Goal: Task Accomplishment & Management: Manage account settings

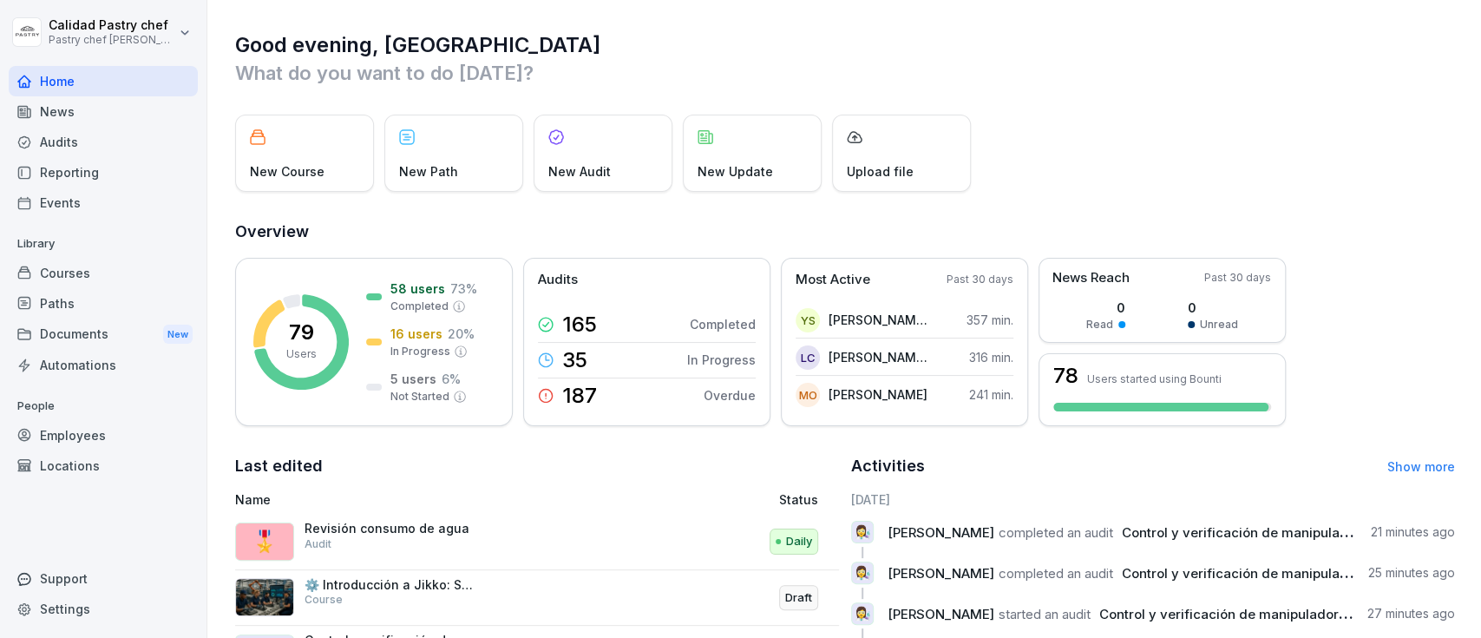
click at [66, 434] on div "Employees" at bounding box center [103, 435] width 189 height 30
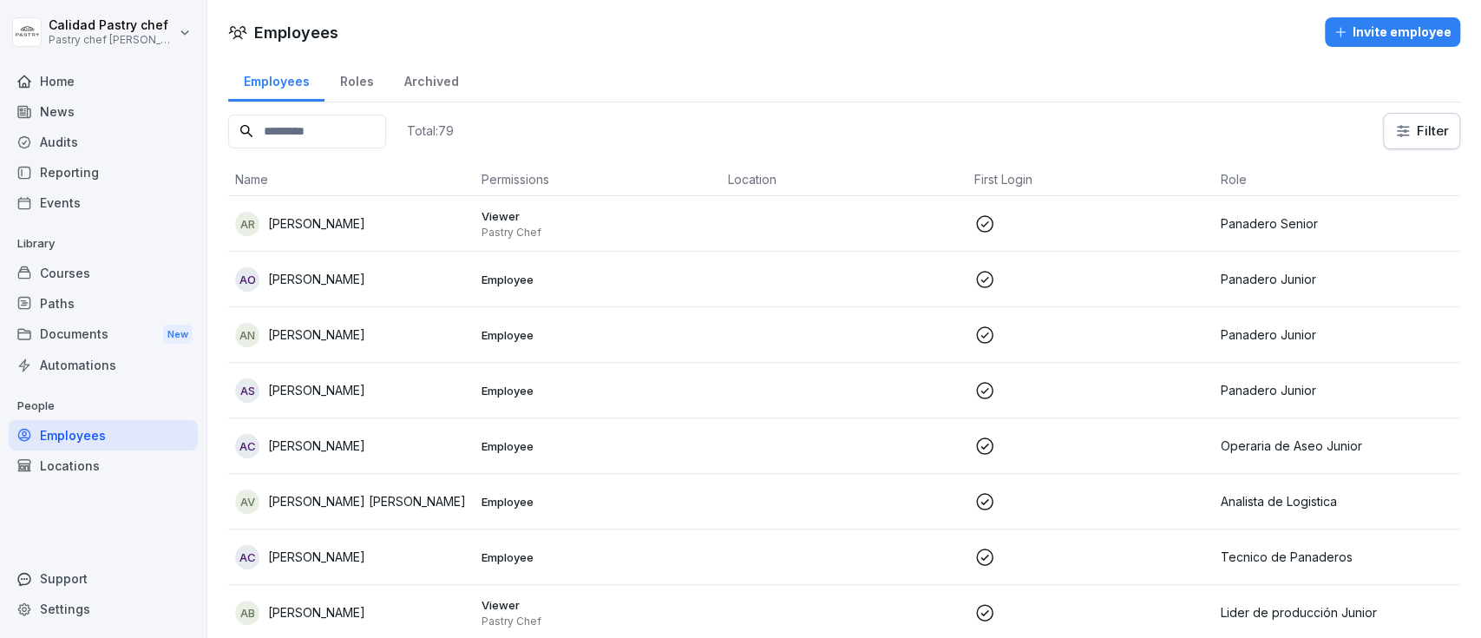
click at [969, 87] on div "Employees Roles Archived" at bounding box center [844, 79] width 1232 height 45
click at [366, 78] on div "Roles" at bounding box center [356, 79] width 64 height 44
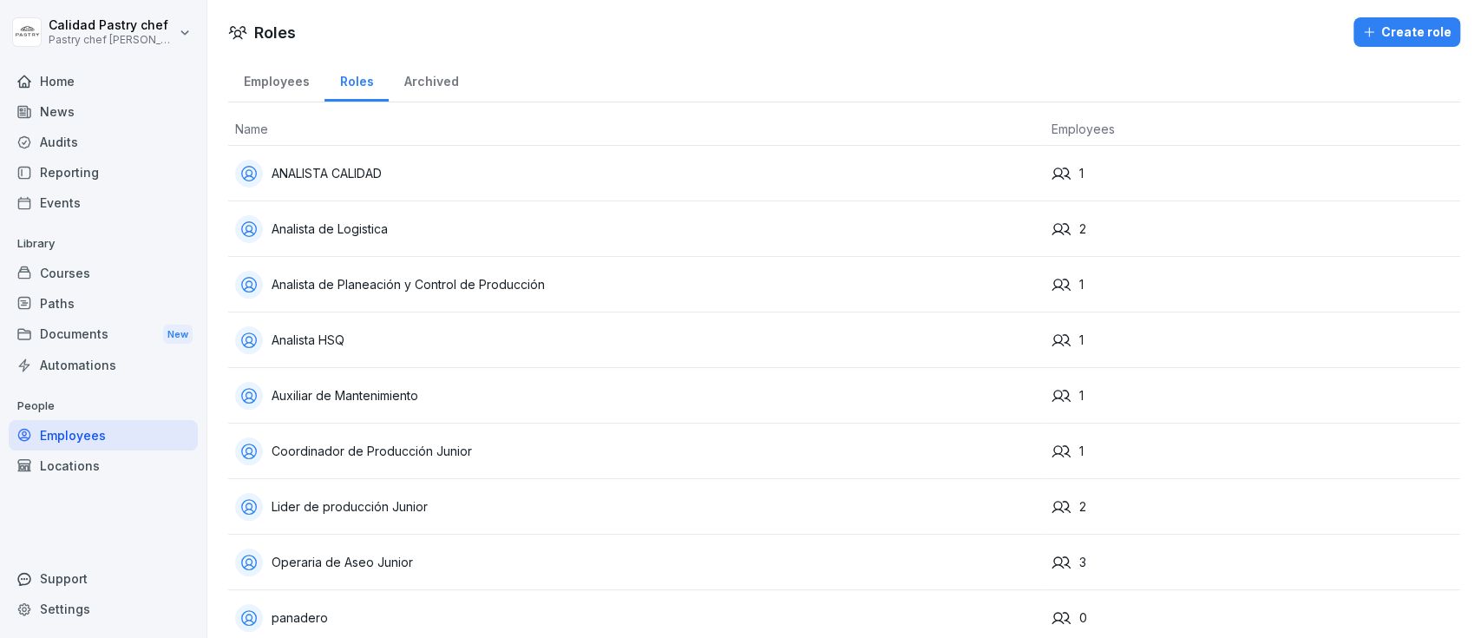
click at [274, 77] on div "Employees" at bounding box center [276, 79] width 96 height 44
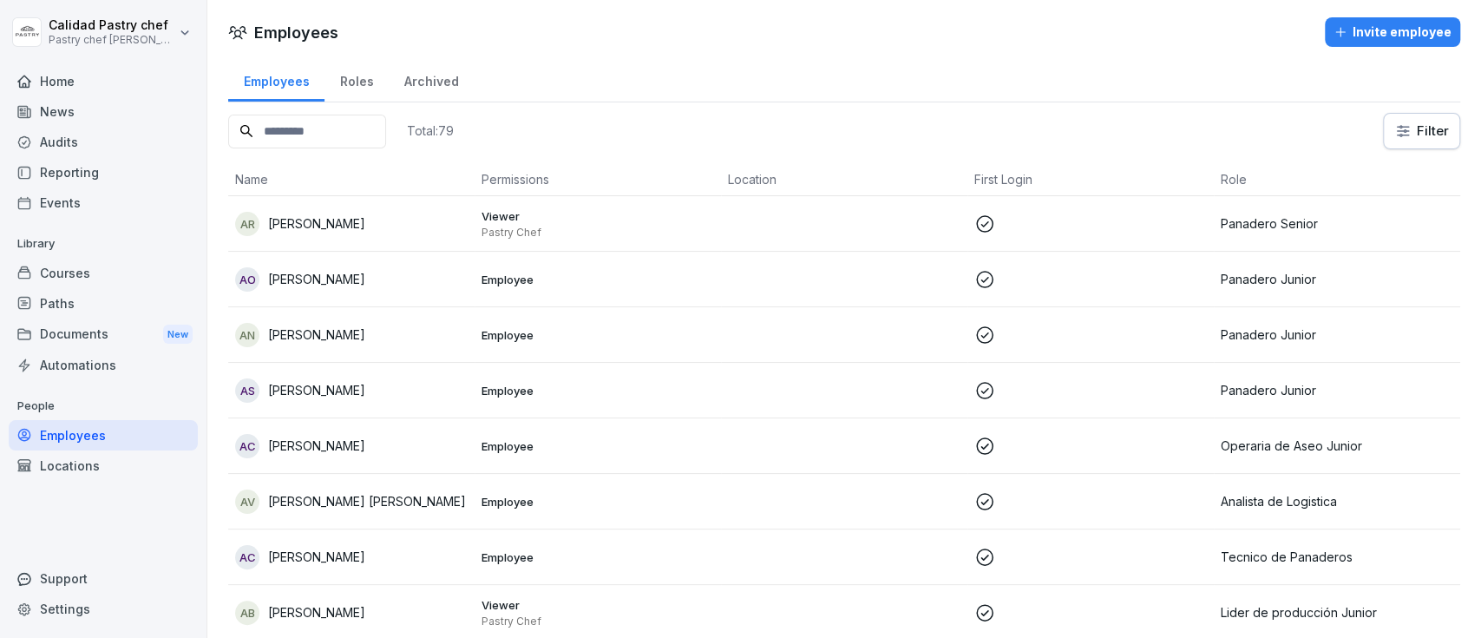
click at [377, 138] on input at bounding box center [307, 132] width 158 height 34
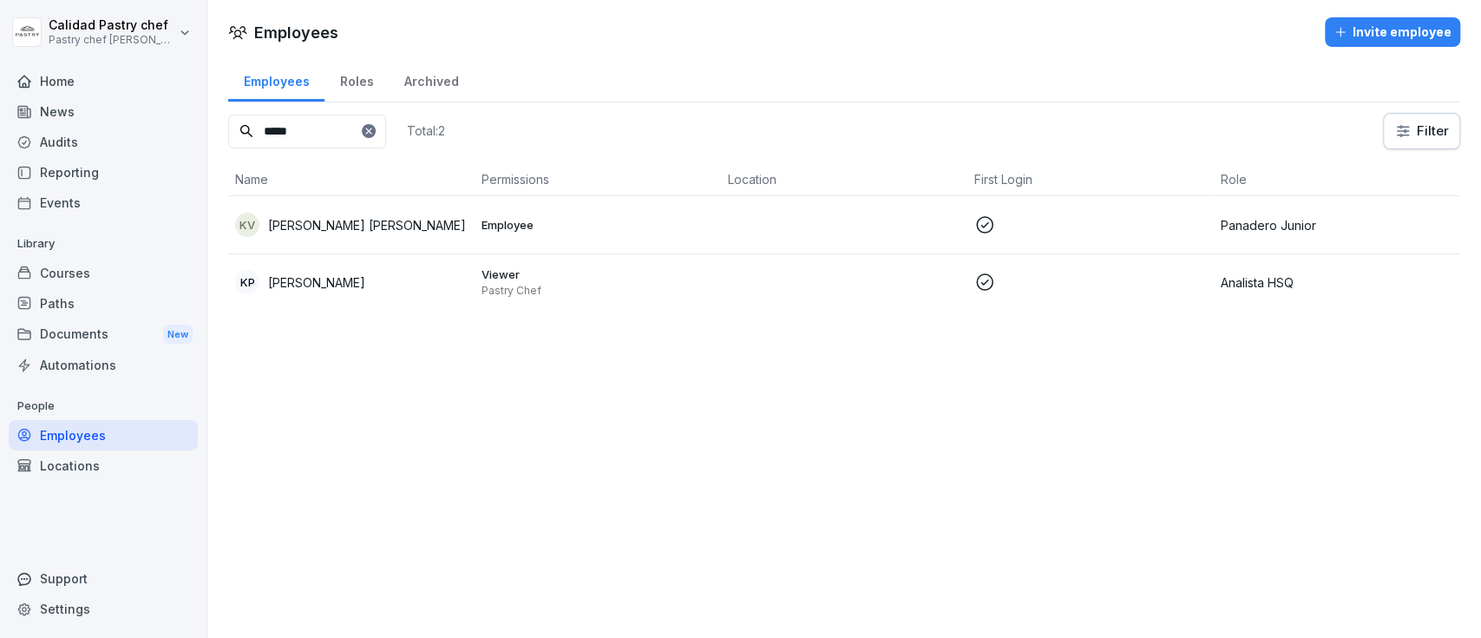
type input "*****"
click at [1221, 282] on p "Analista HSQ" at bounding box center [1337, 282] width 233 height 18
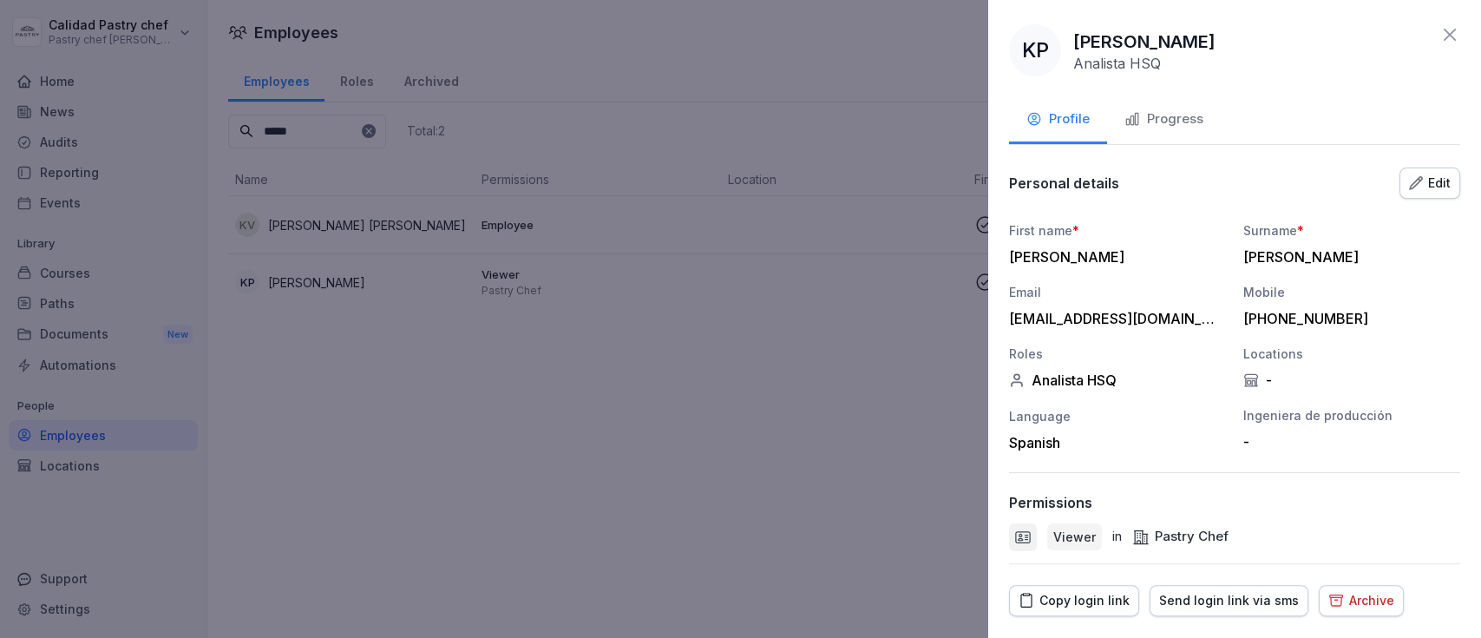
scroll to position [44, 0]
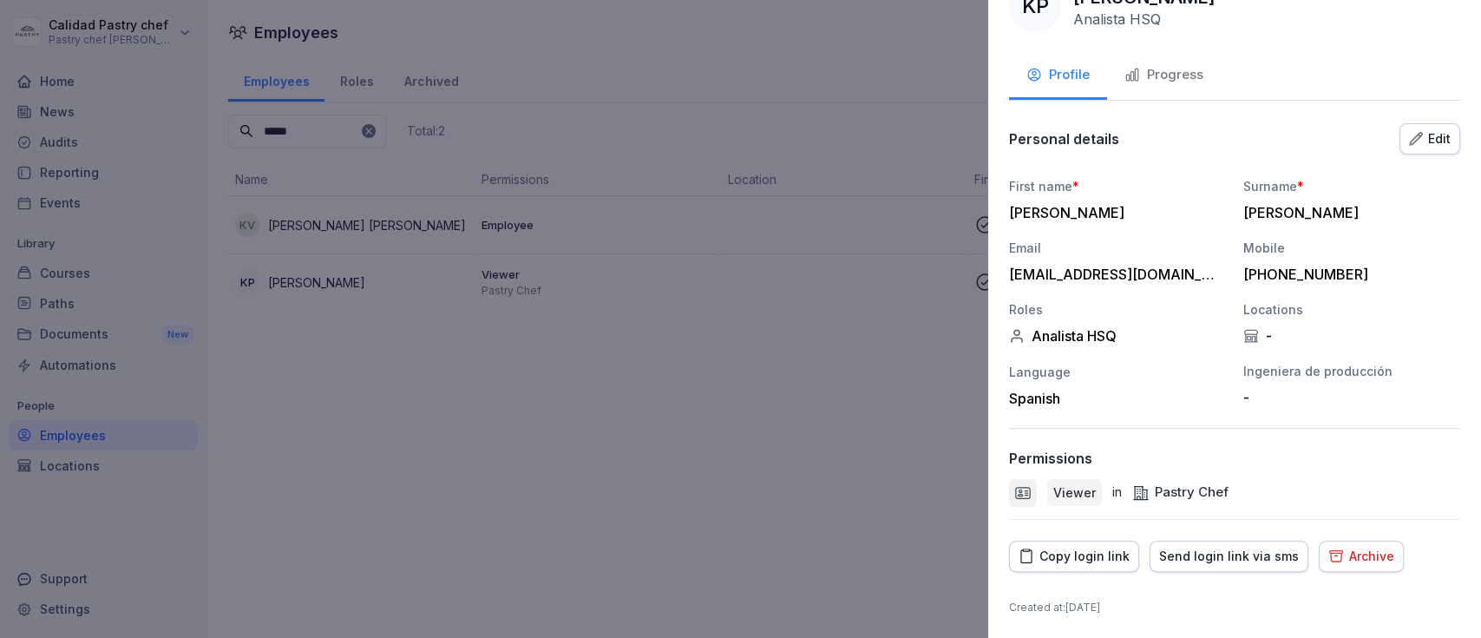
click at [1352, 559] on div "Archive" at bounding box center [1361, 556] width 66 height 19
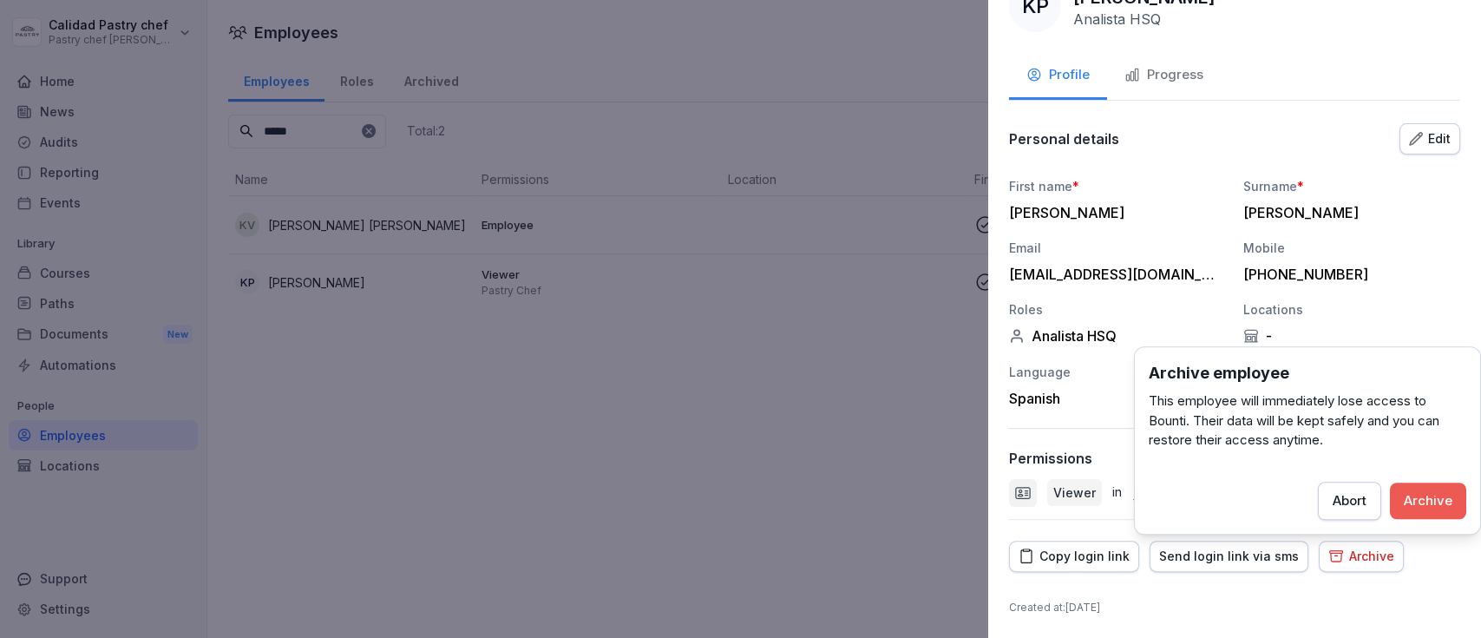
click at [1413, 504] on div "Archive" at bounding box center [1428, 500] width 49 height 19
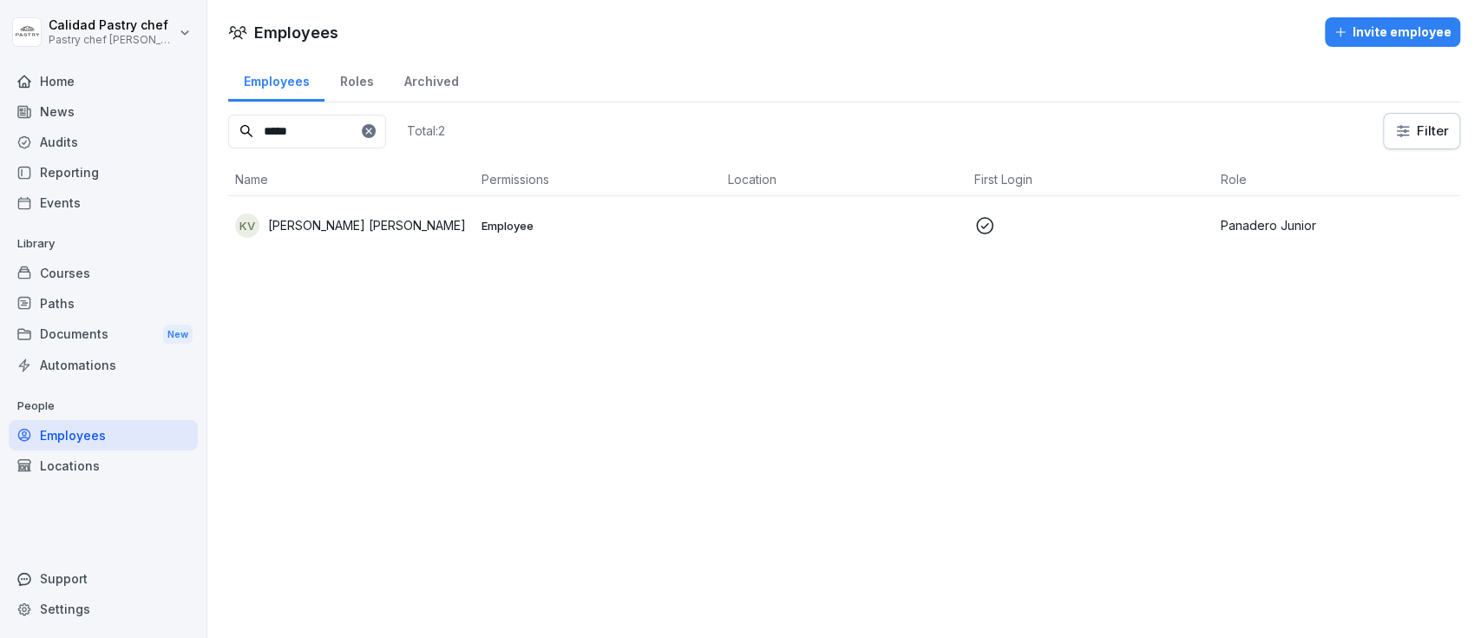
click at [374, 134] on icon at bounding box center [369, 131] width 10 height 10
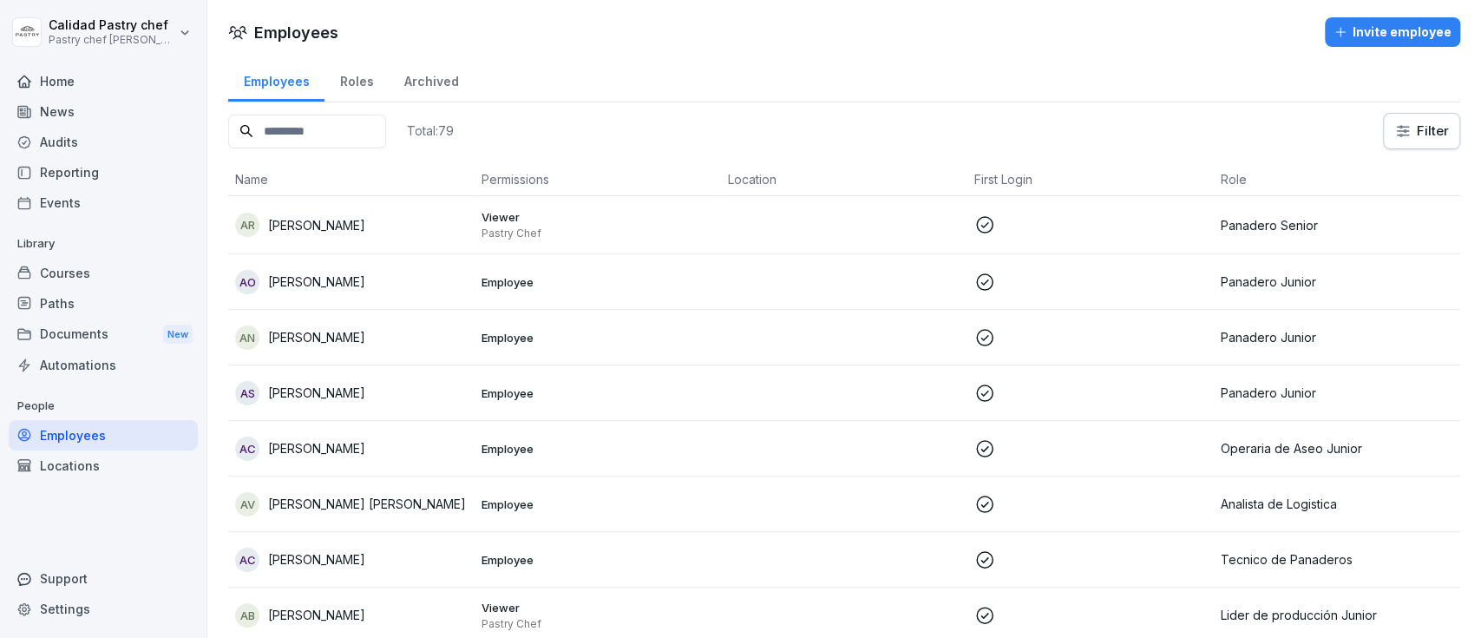
click at [336, 128] on input at bounding box center [307, 132] width 158 height 34
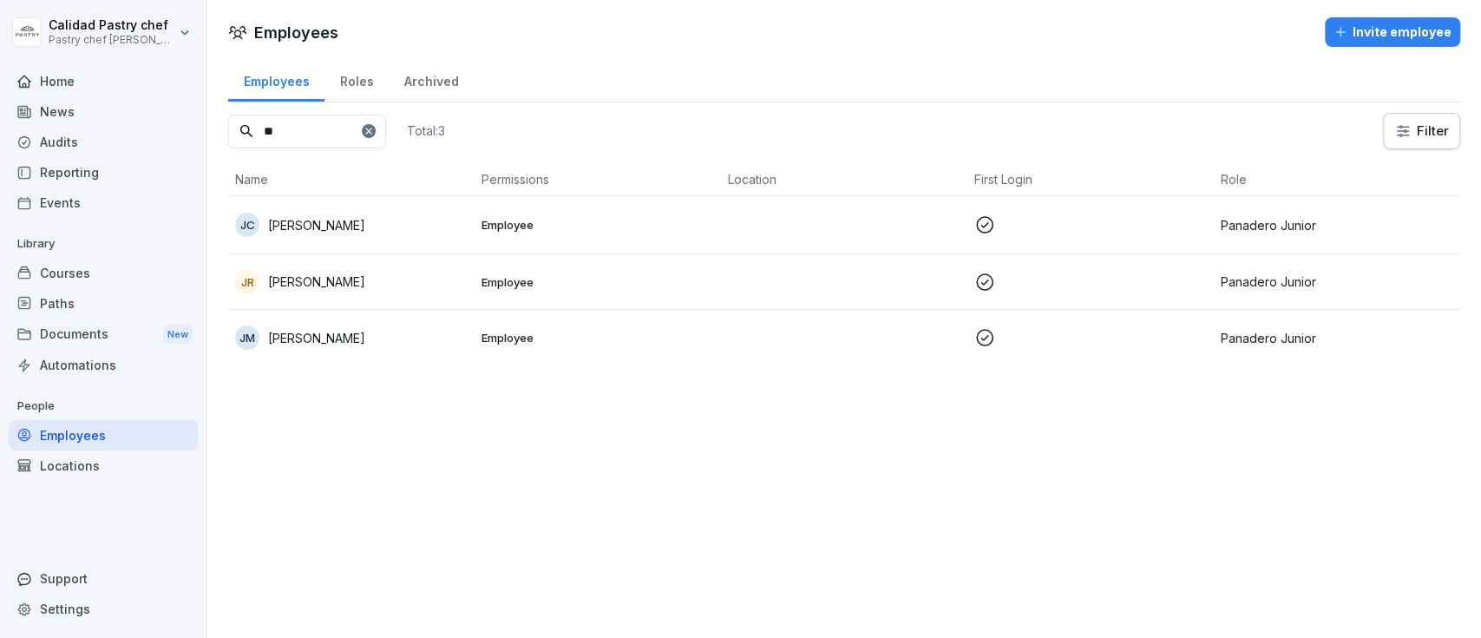
type input "**"
click at [799, 347] on td at bounding box center [844, 338] width 246 height 56
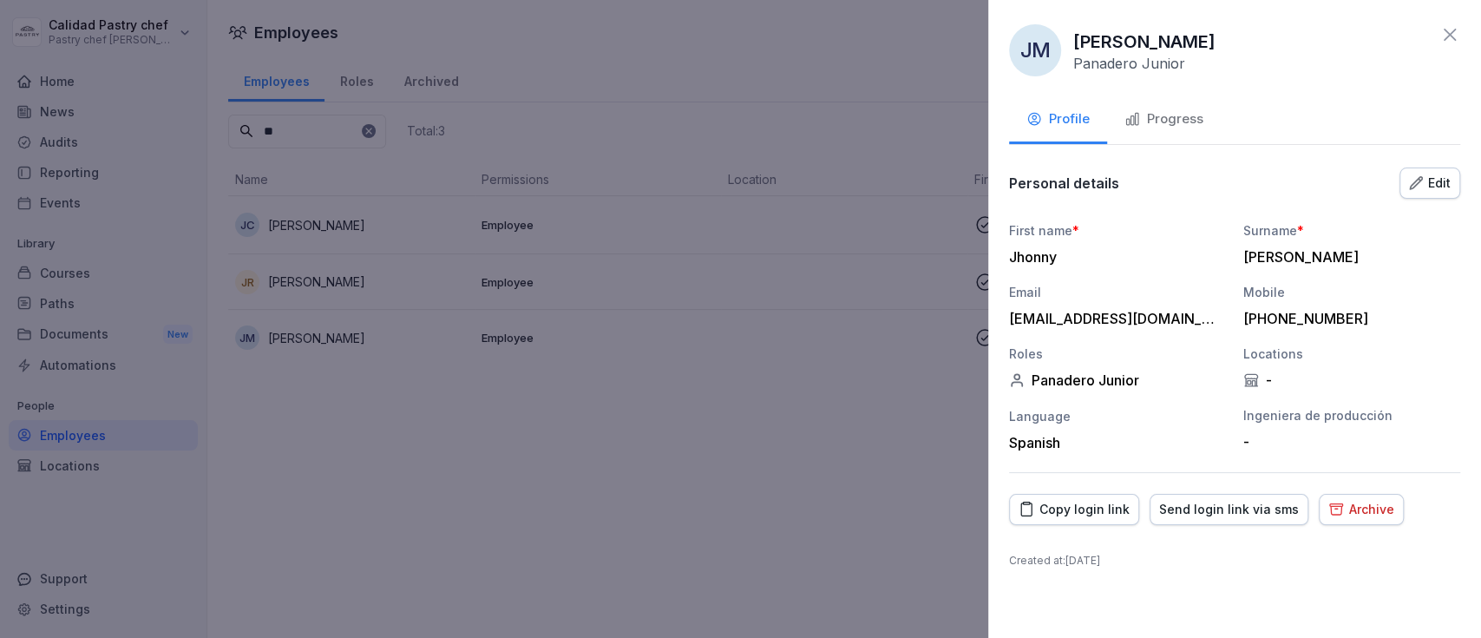
click at [1361, 515] on div "Archive" at bounding box center [1361, 509] width 66 height 19
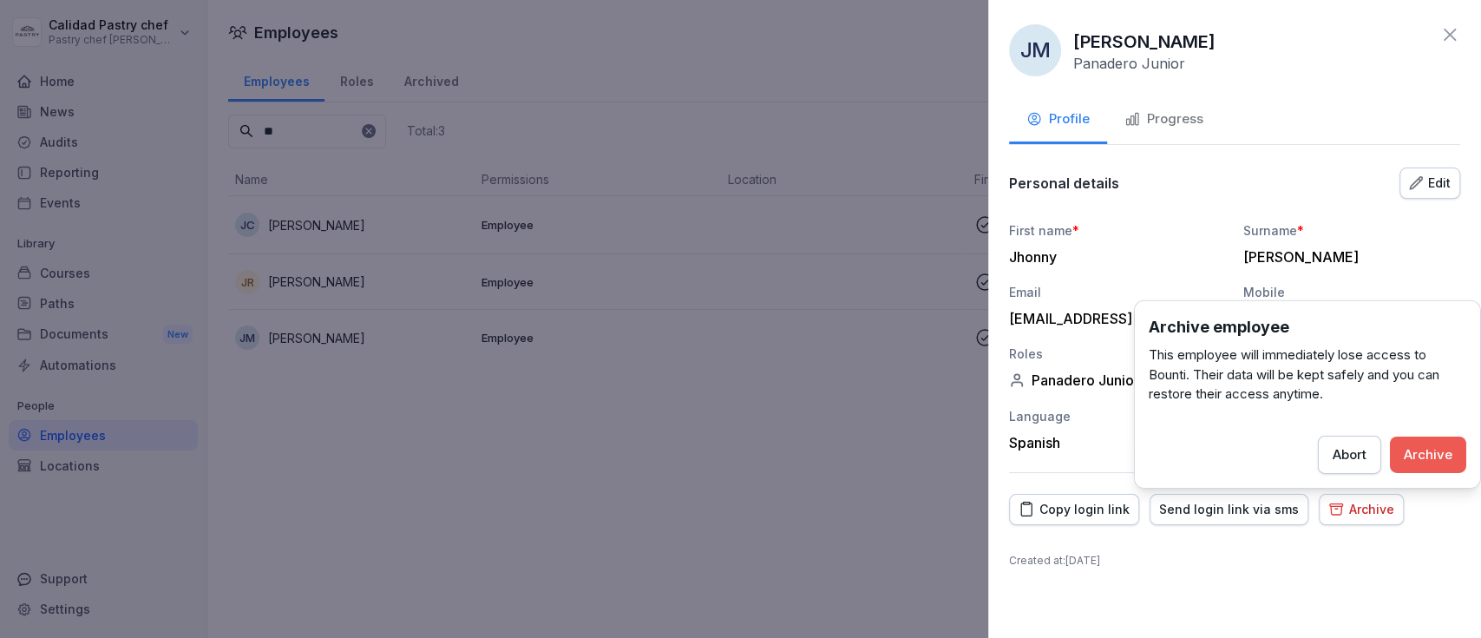
click at [1433, 432] on div "Archive employee This employee will immediately lose access to Bounti. Their da…" at bounding box center [1307, 394] width 347 height 188
click at [1433, 448] on div "Archive" at bounding box center [1428, 453] width 49 height 19
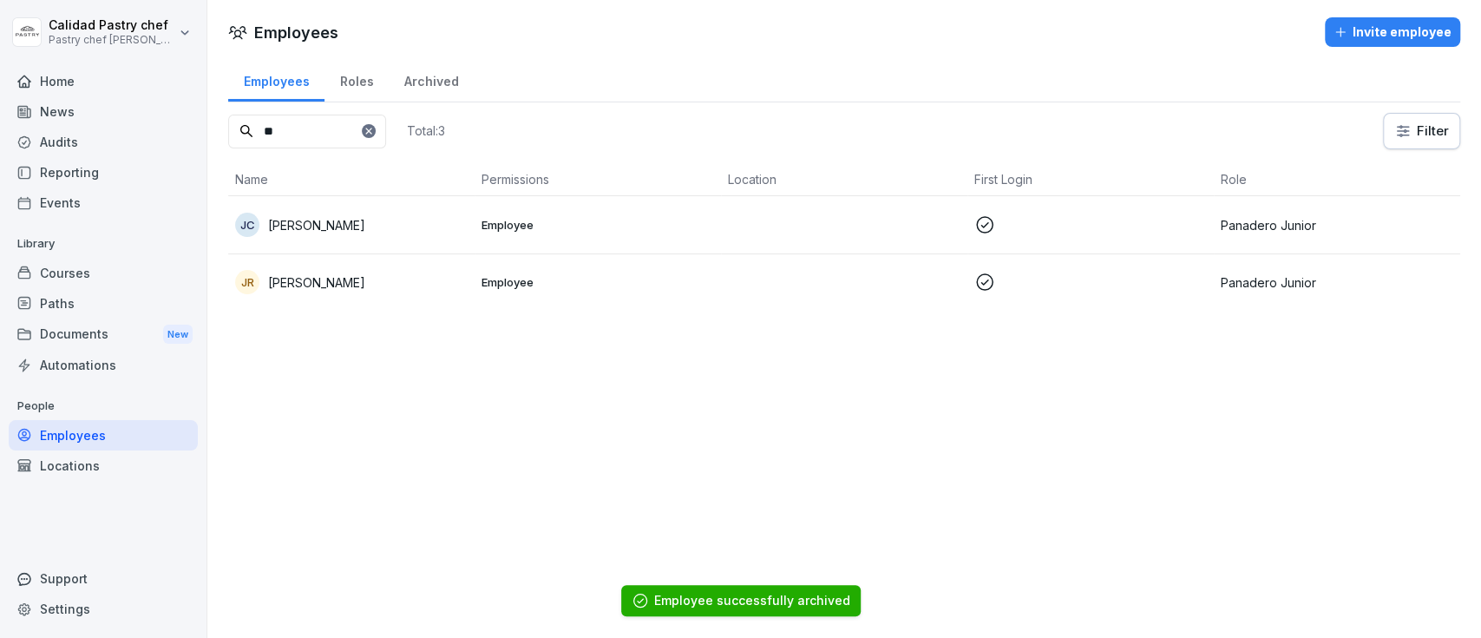
click at [386, 138] on input "**" at bounding box center [307, 132] width 158 height 34
click at [386, 121] on input "**" at bounding box center [307, 132] width 158 height 34
click at [376, 124] on div at bounding box center [369, 131] width 14 height 14
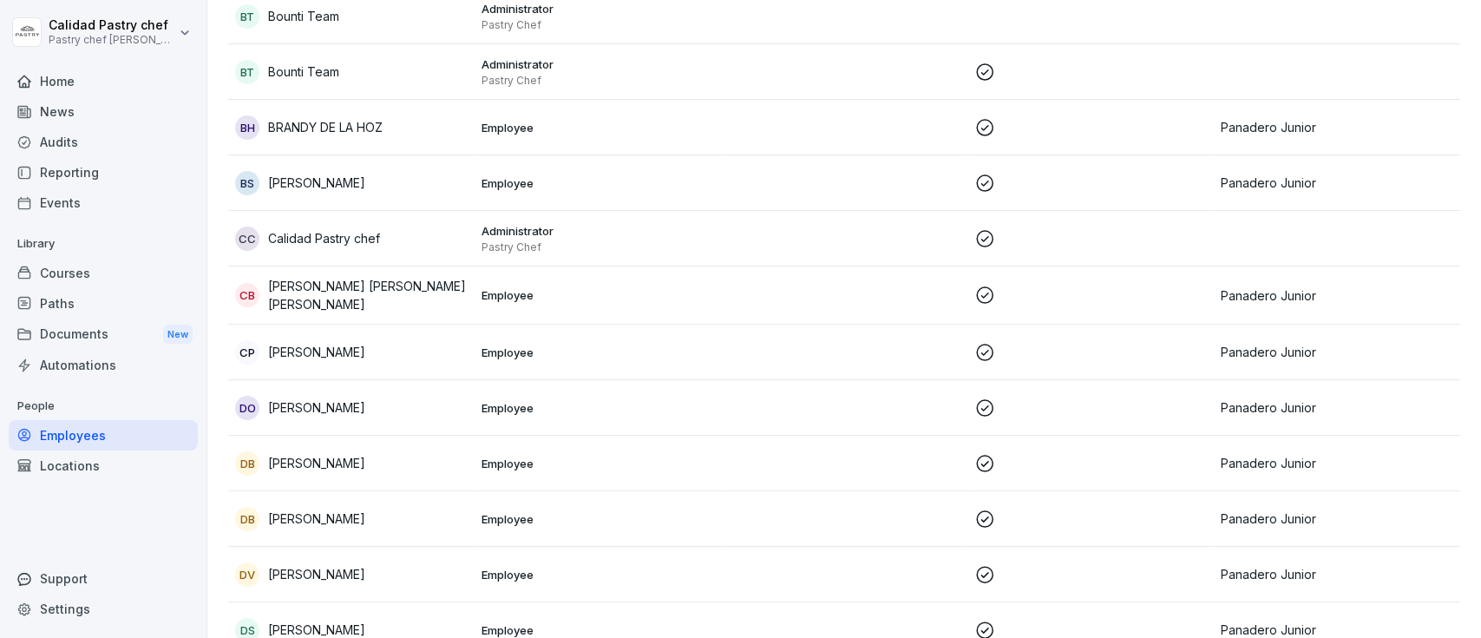
scroll to position [0, 0]
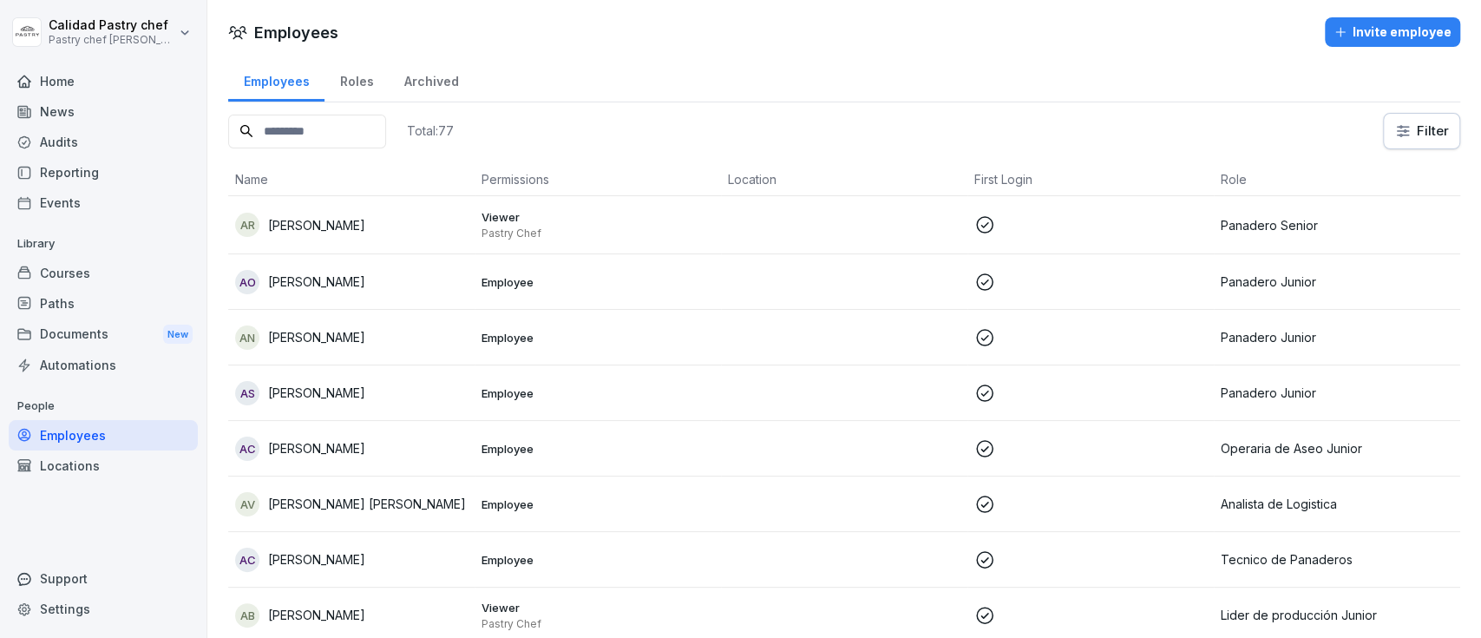
click at [1413, 124] on html "Calidad Pastry chef Pastry chef Pastelería y Cocina gourmet Home News Audits Re…" at bounding box center [740, 319] width 1481 height 638
click at [1192, 105] on html "Calidad Pastry chef Pastry chef Pastelería y Cocina gourmet Home News Audits Re…" at bounding box center [740, 319] width 1481 height 638
click at [94, 169] on div "Reporting" at bounding box center [103, 172] width 189 height 30
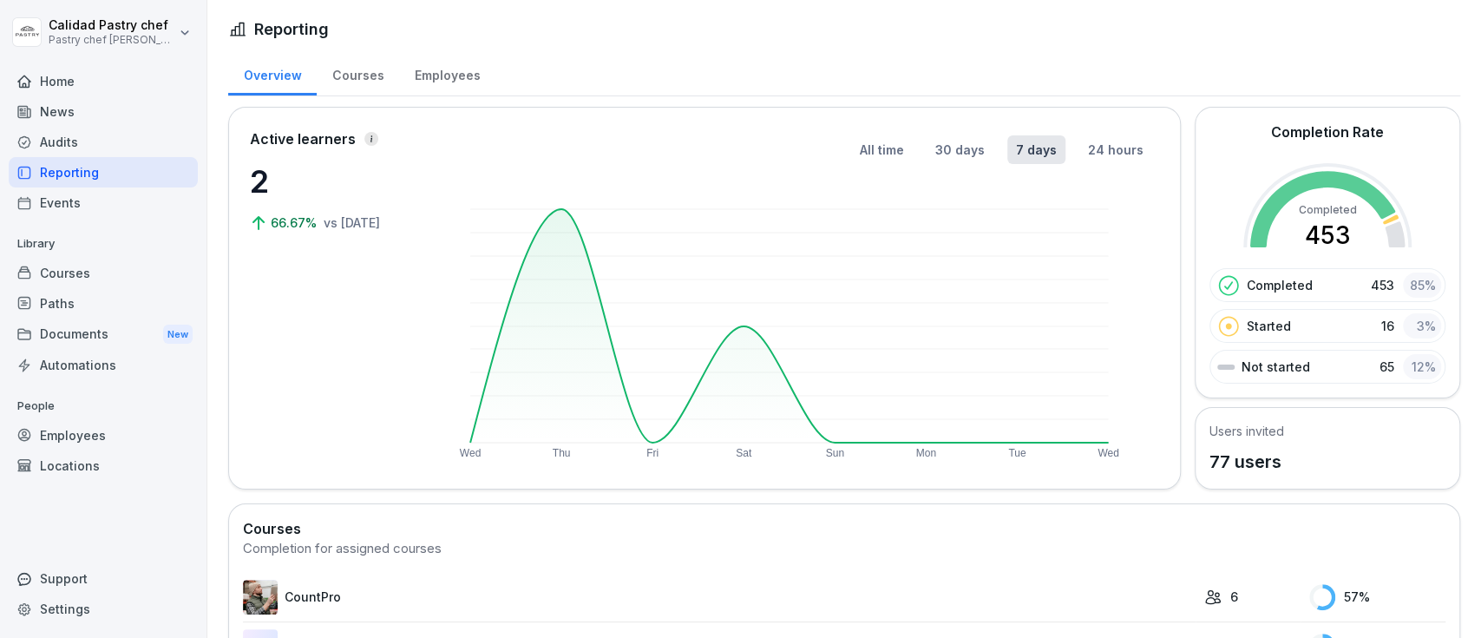
click at [429, 73] on div "Employees" at bounding box center [447, 73] width 96 height 44
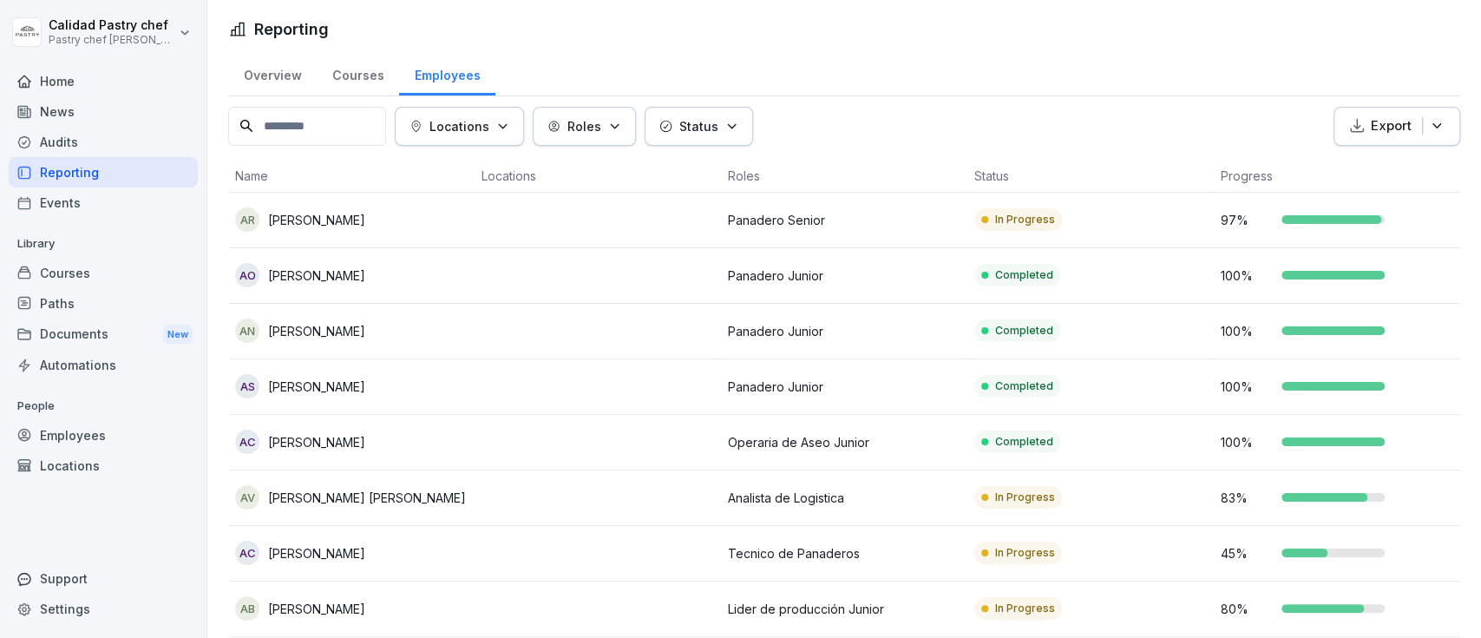
click at [1385, 133] on p "Export" at bounding box center [1391, 126] width 41 height 20
click at [1388, 165] on p "Export as Excel file" at bounding box center [1376, 166] width 109 height 16
